Goal: Find specific page/section: Find specific page/section

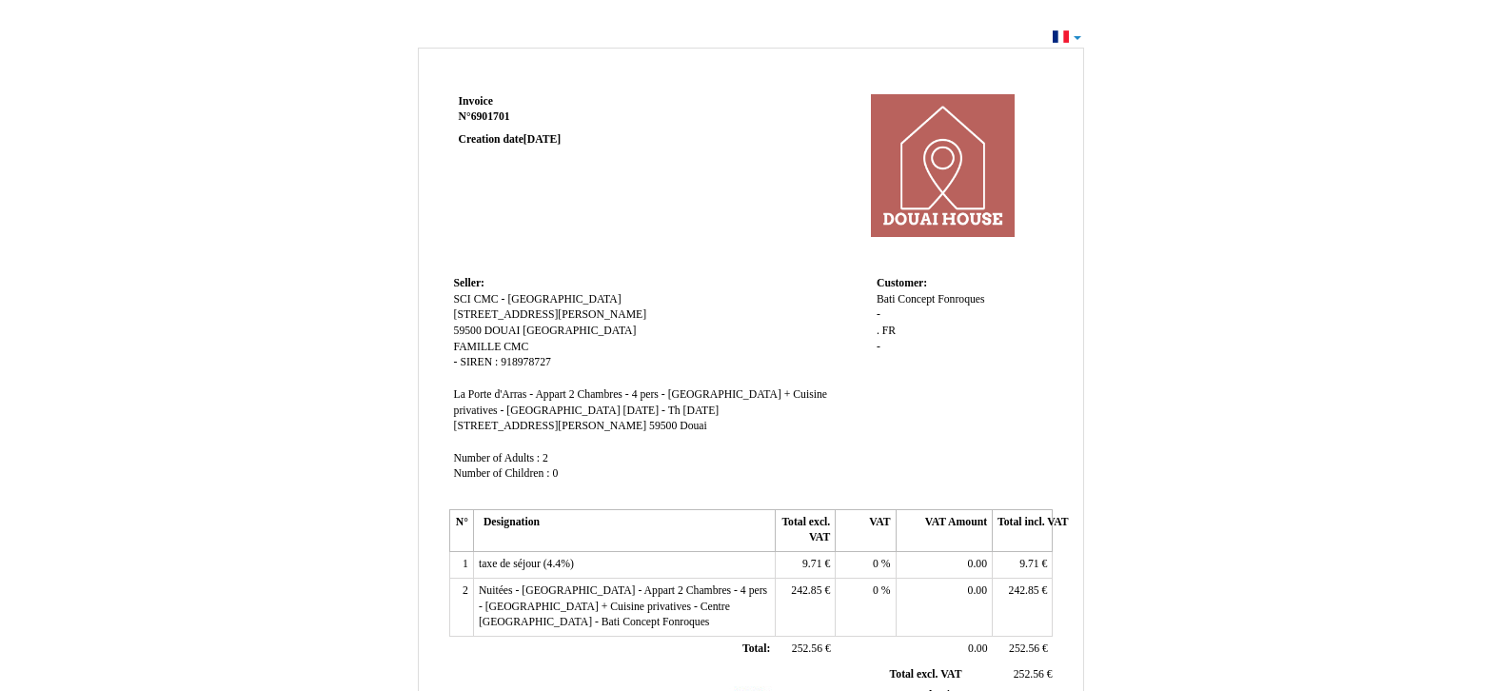
click at [1079, 38] on div "Invoice Invoice N° 6901701 6901701 Creation date [DATE] Seller: Seller: SCI CMC…" at bounding box center [750, 572] width 1501 height 1096
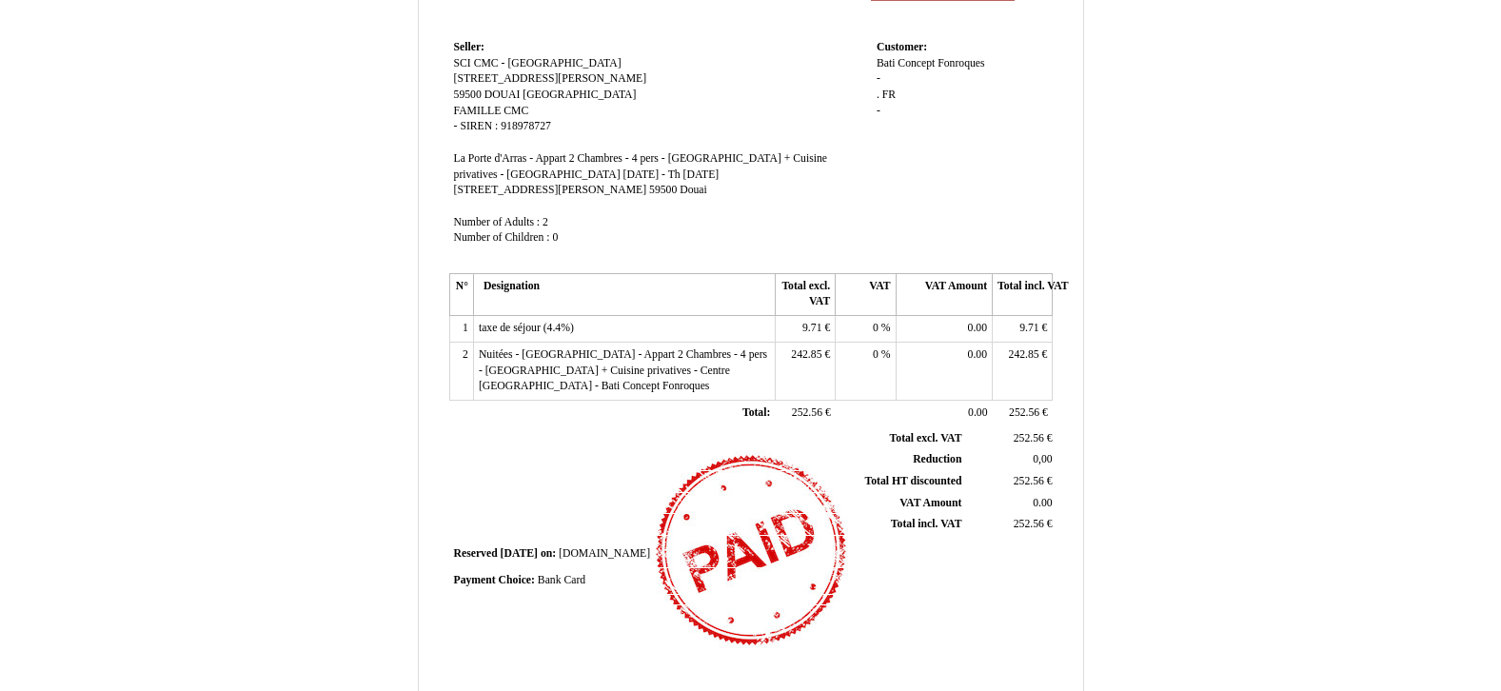
scroll to position [190, 0]
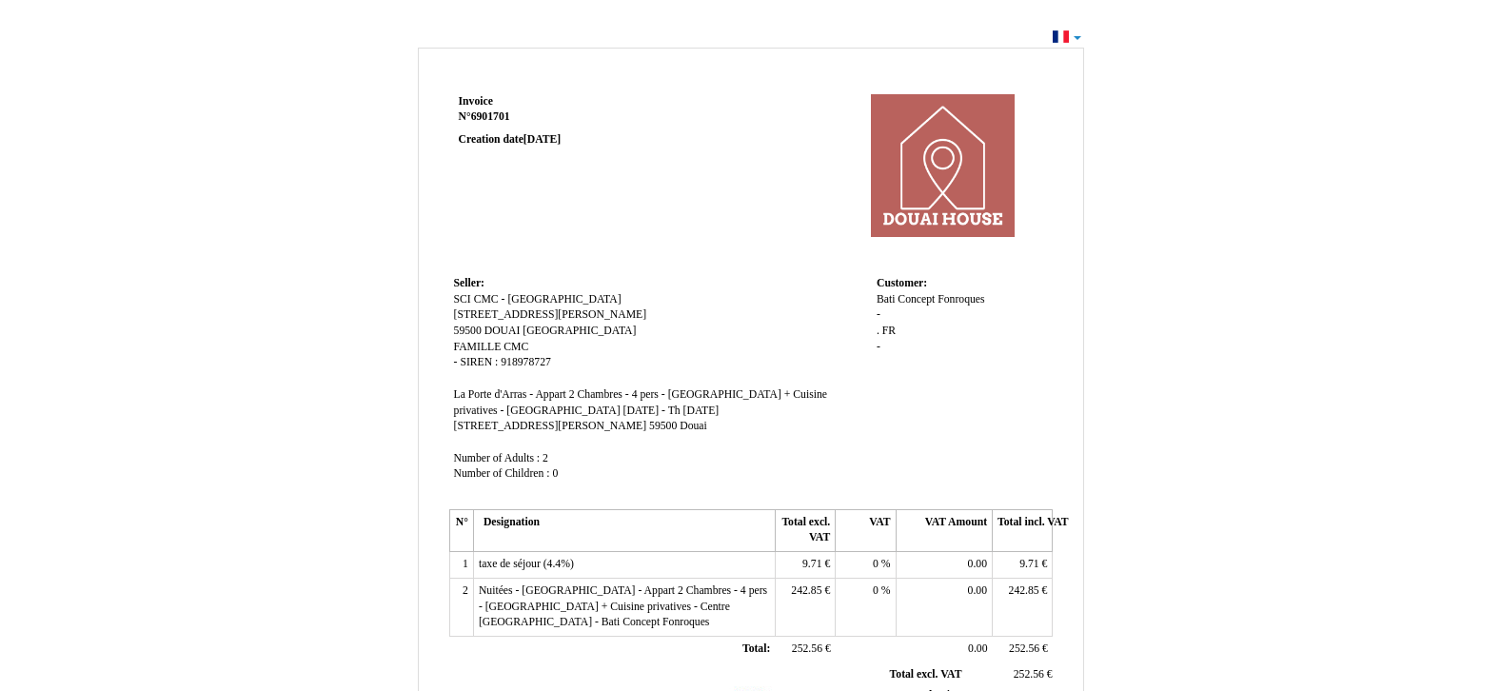
click at [550, 456] on td "Seller: Seller: SCI CMC - DOUAI HOUSE SCI CMC - DOUAI HOUSE [STREET_ADDRESS][PE…" at bounding box center [660, 387] width 423 height 232
click at [809, 468] on td "Seller: Seller: SCI CMC - DOUAI HOUSE SCI CMC - DOUAI HOUSE [STREET_ADDRESS][PE…" at bounding box center [660, 387] width 423 height 232
